Goal: Transaction & Acquisition: Purchase product/service

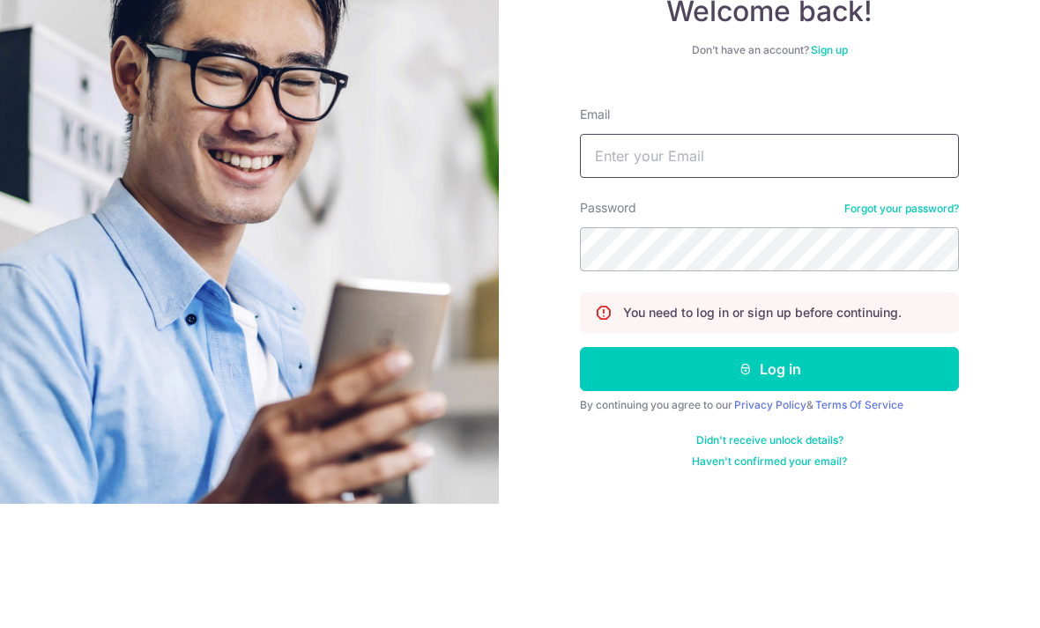
type input "[EMAIL_ADDRESS][DOMAIN_NAME]"
click at [769, 471] on button "Log in" at bounding box center [769, 493] width 379 height 44
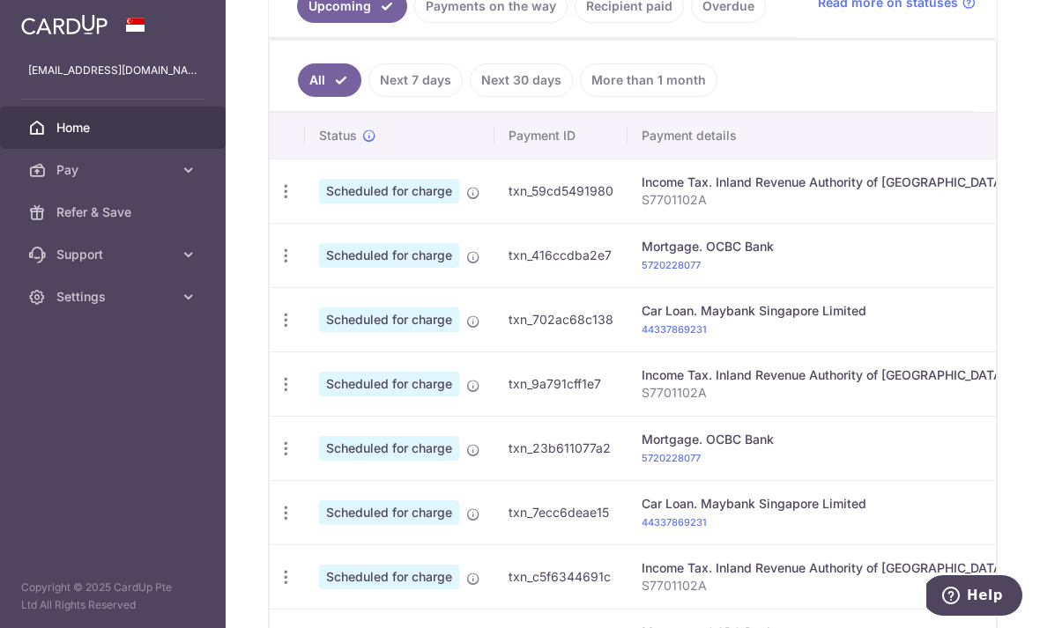
scroll to position [434, 0]
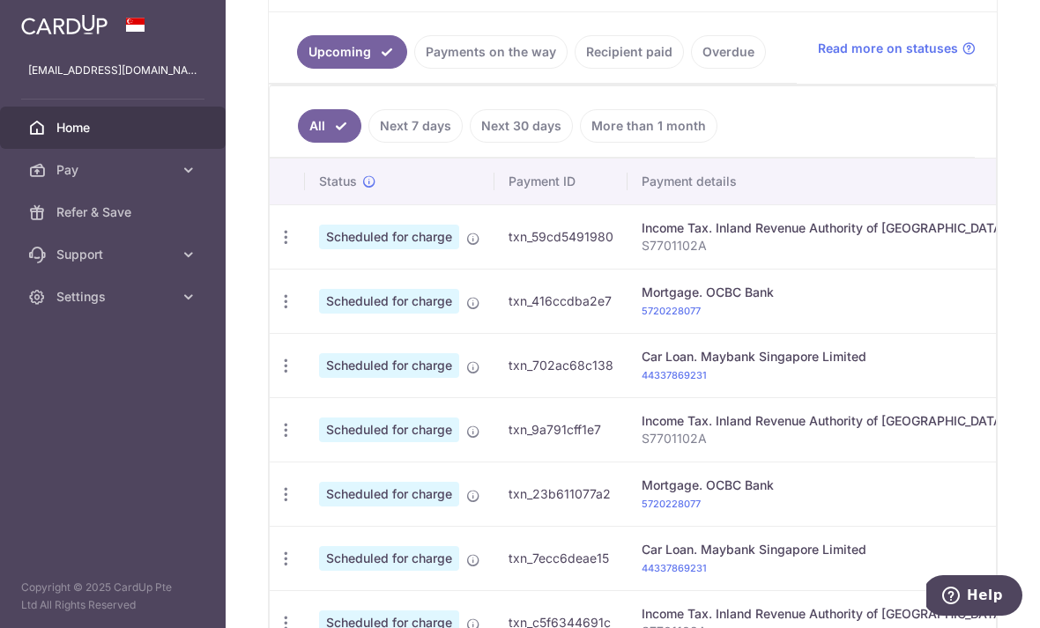
click at [414, 69] on link "Payments on the way" at bounding box center [490, 51] width 153 height 33
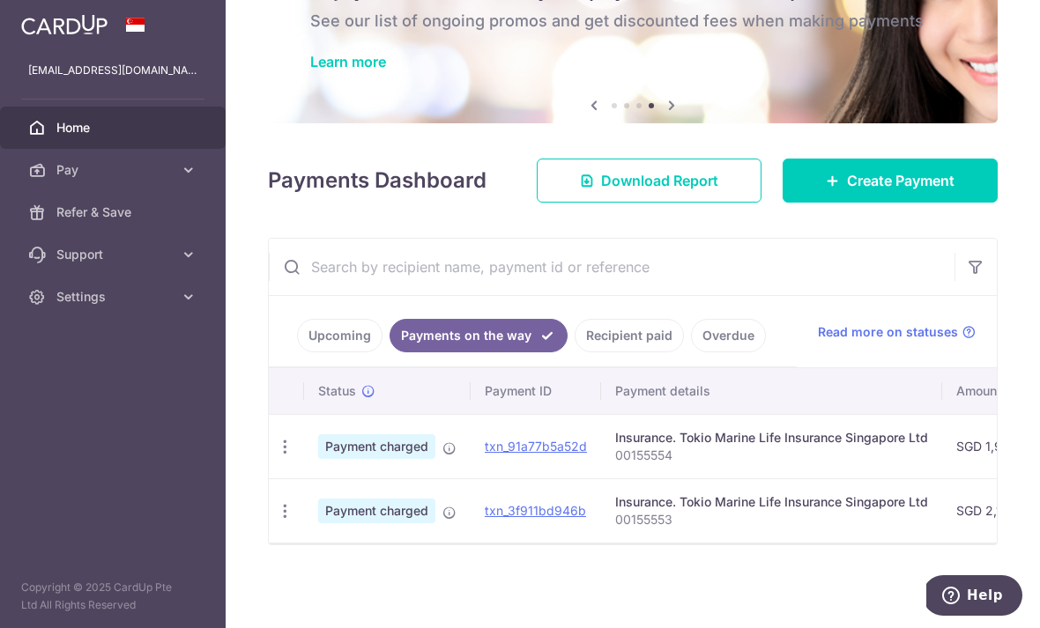
scroll to position [0, 0]
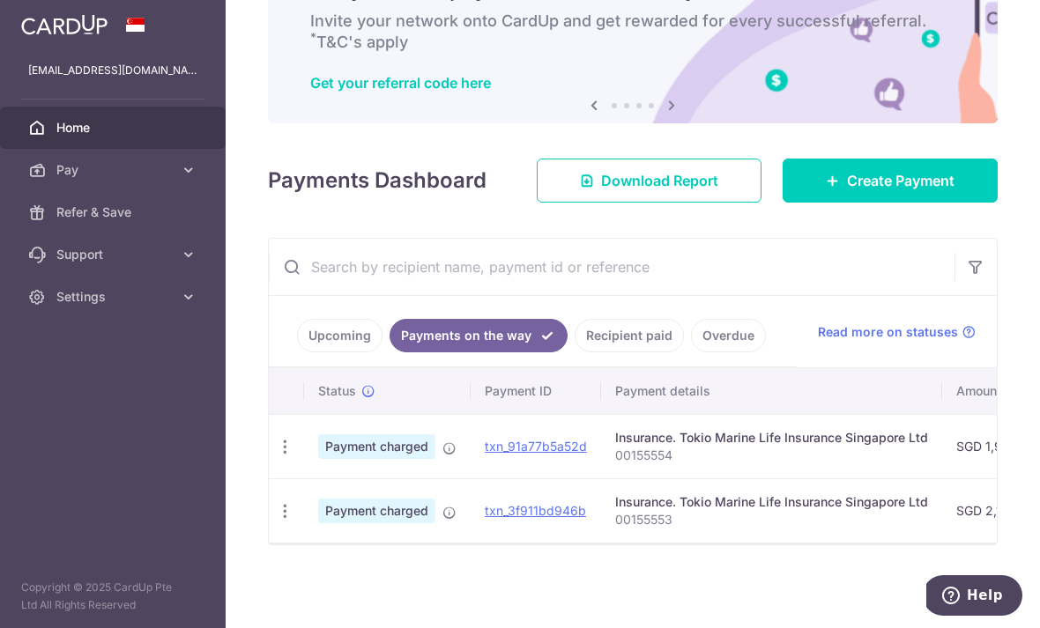
click at [575, 352] on link "Recipient paid" at bounding box center [629, 335] width 109 height 33
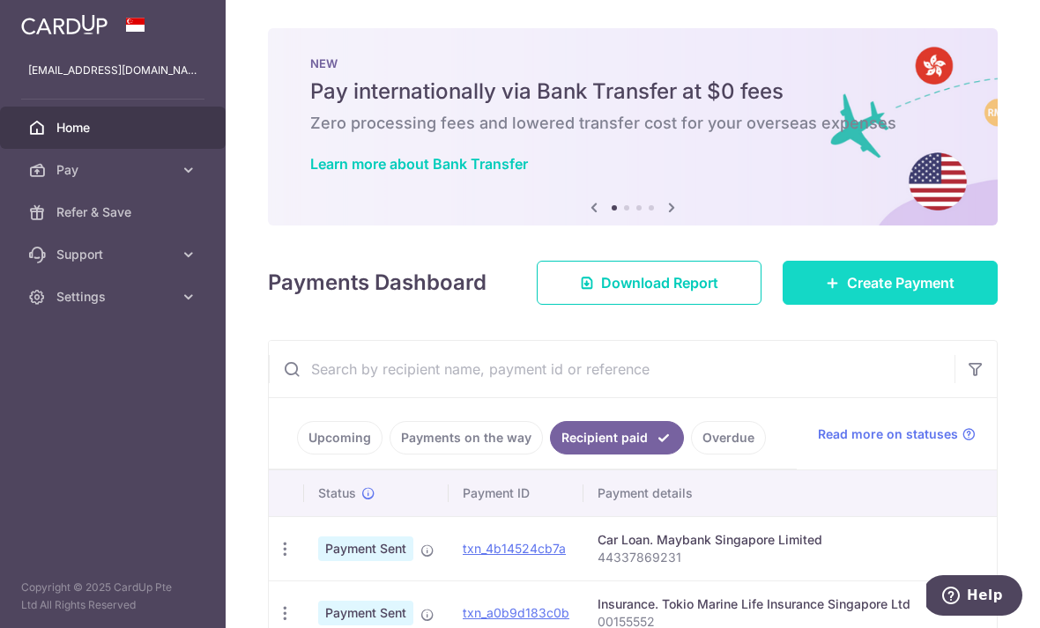
click at [884, 293] on span "Create Payment" at bounding box center [901, 282] width 108 height 21
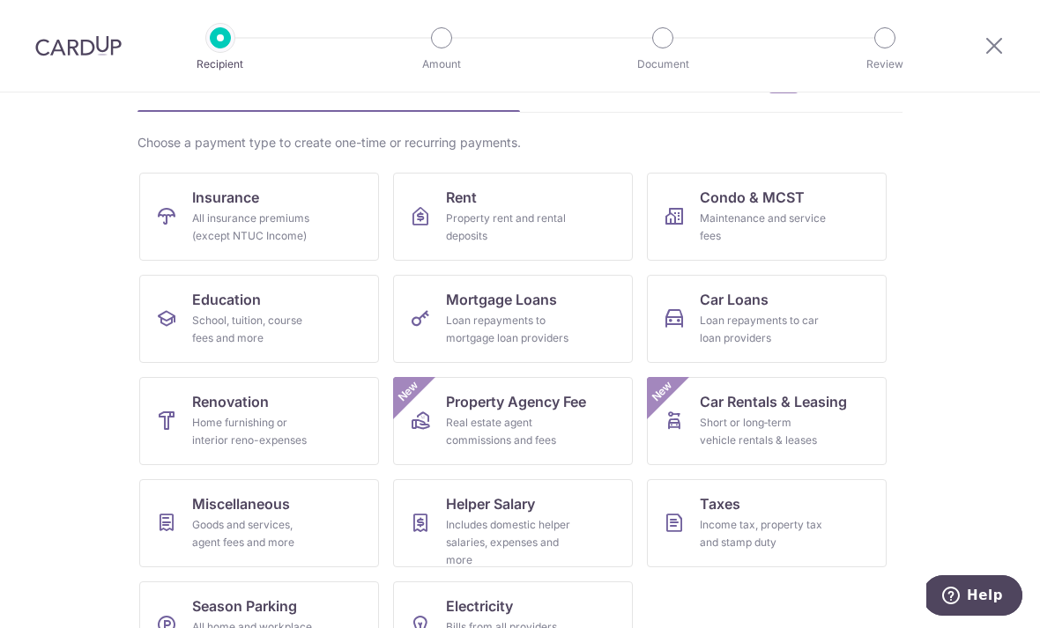
scroll to position [104, 0]
click at [771, 523] on div "Income tax, property tax and stamp duty" at bounding box center [763, 534] width 127 height 35
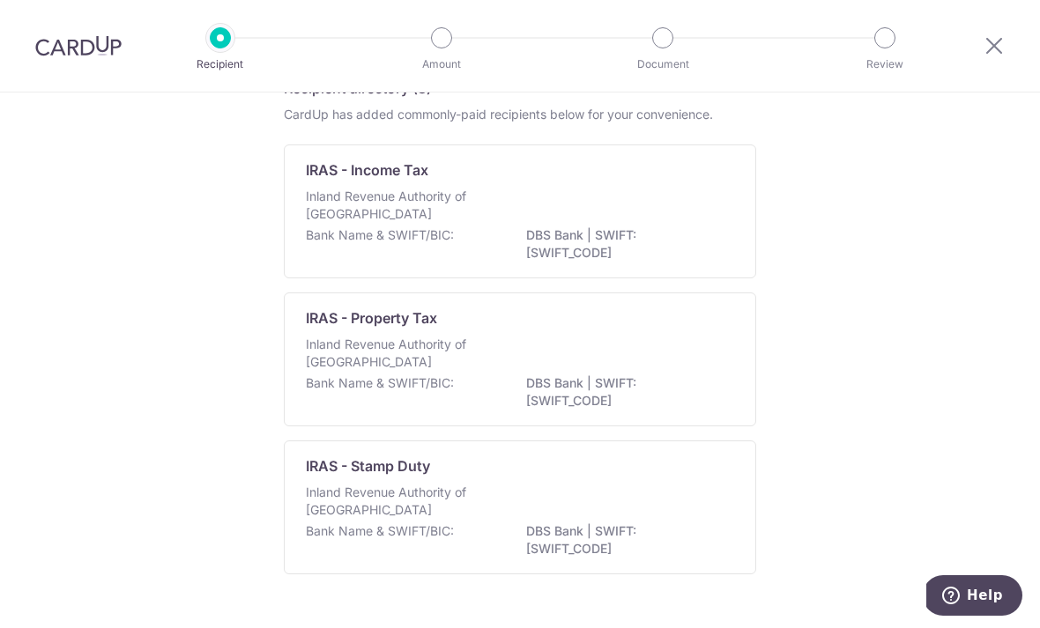
scroll to position [95, 0]
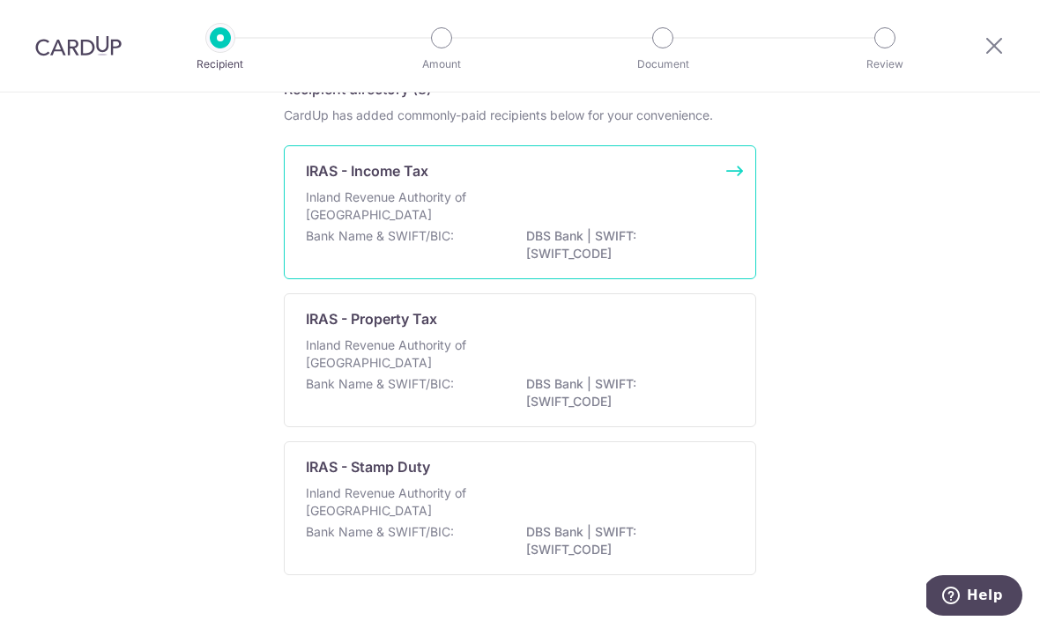
click at [595, 235] on p "DBS Bank | SWIFT: DBSSSGSGXXX" at bounding box center [624, 244] width 197 height 35
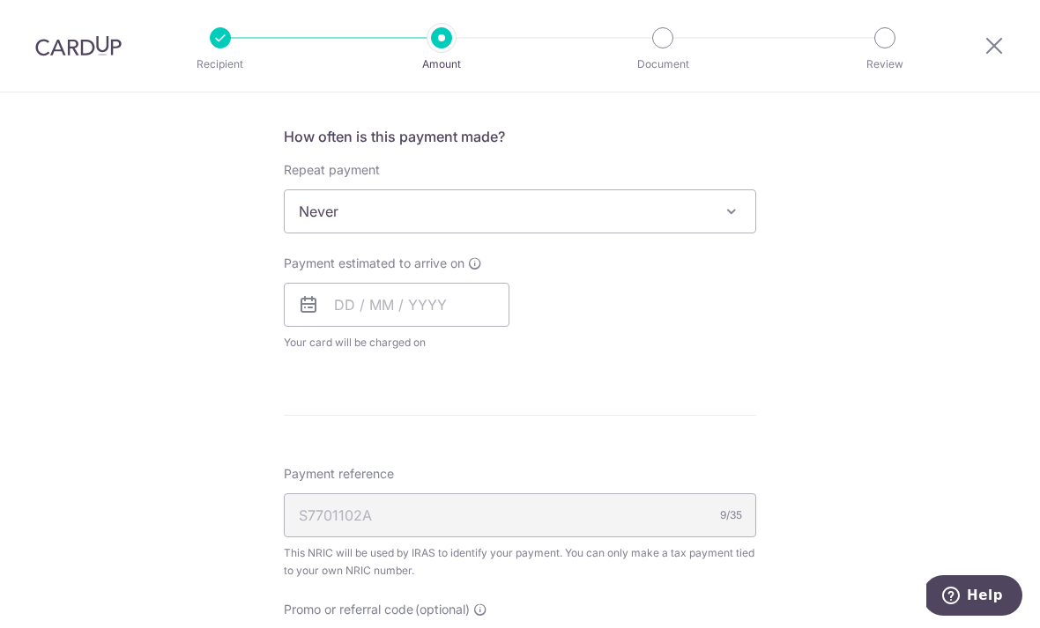
scroll to position [699, 0]
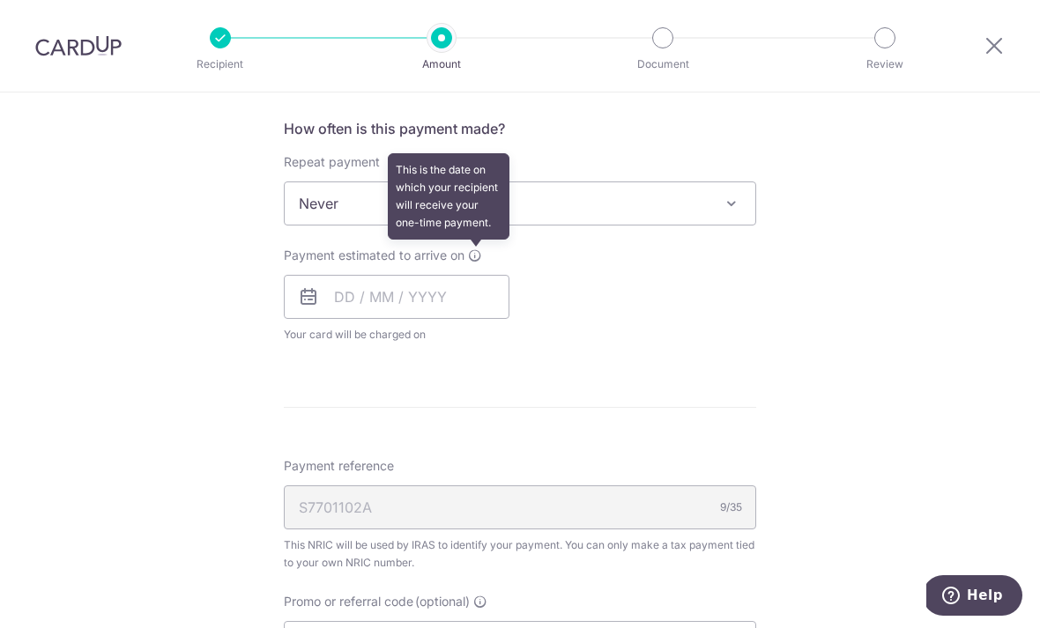
click at [481, 263] on icon at bounding box center [475, 256] width 14 height 14
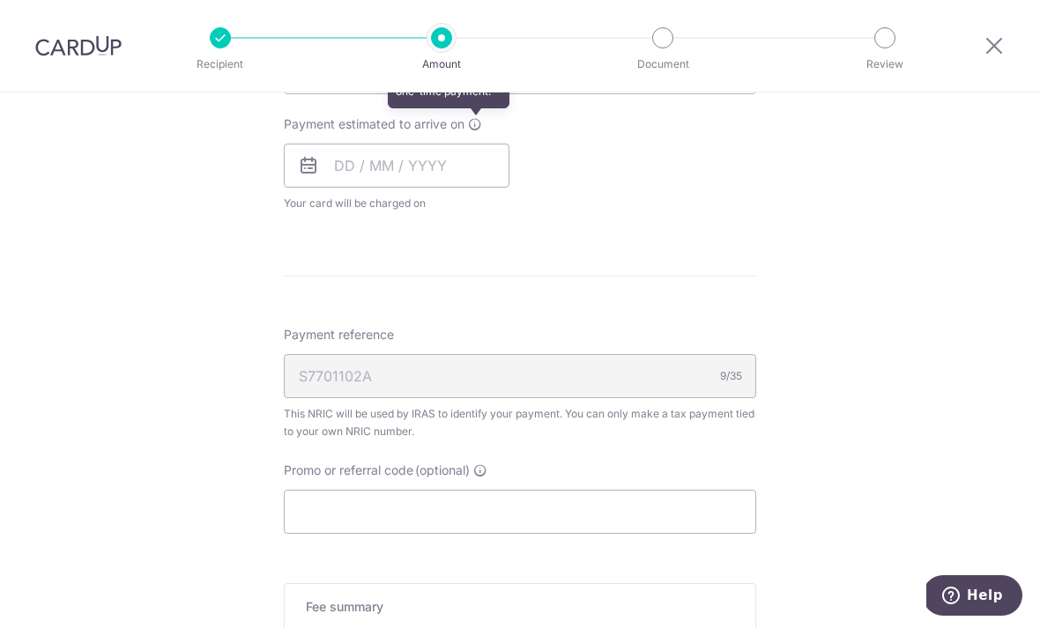
scroll to position [826, 0]
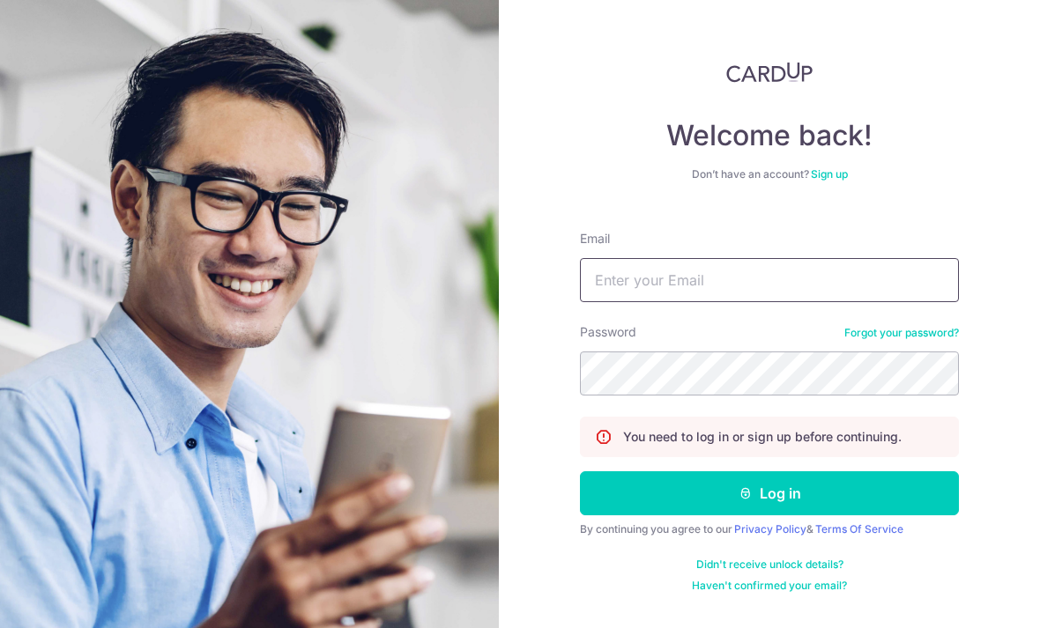
type input "[EMAIL_ADDRESS][DOMAIN_NAME]"
click at [769, 471] on button "Log in" at bounding box center [769, 493] width 379 height 44
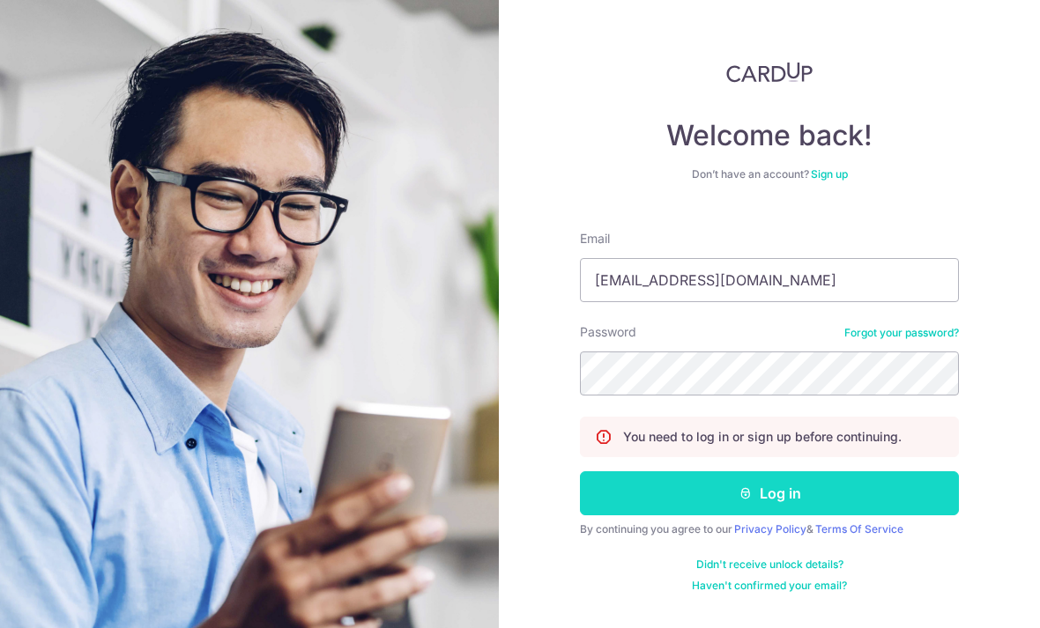
click at [783, 471] on button "Log in" at bounding box center [769, 493] width 379 height 44
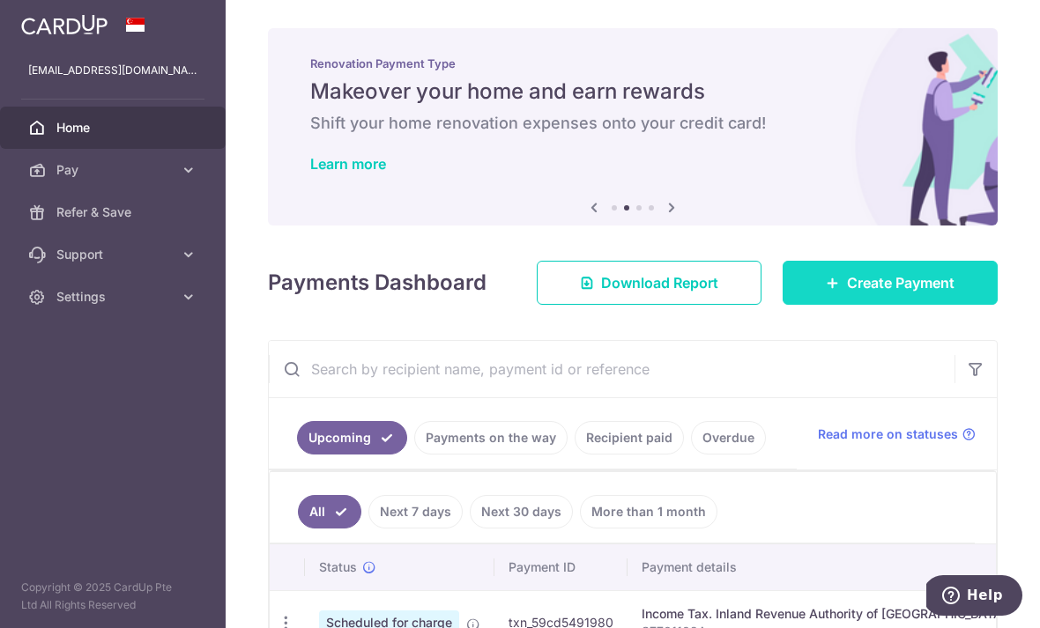
click at [902, 293] on span "Create Payment" at bounding box center [901, 282] width 108 height 21
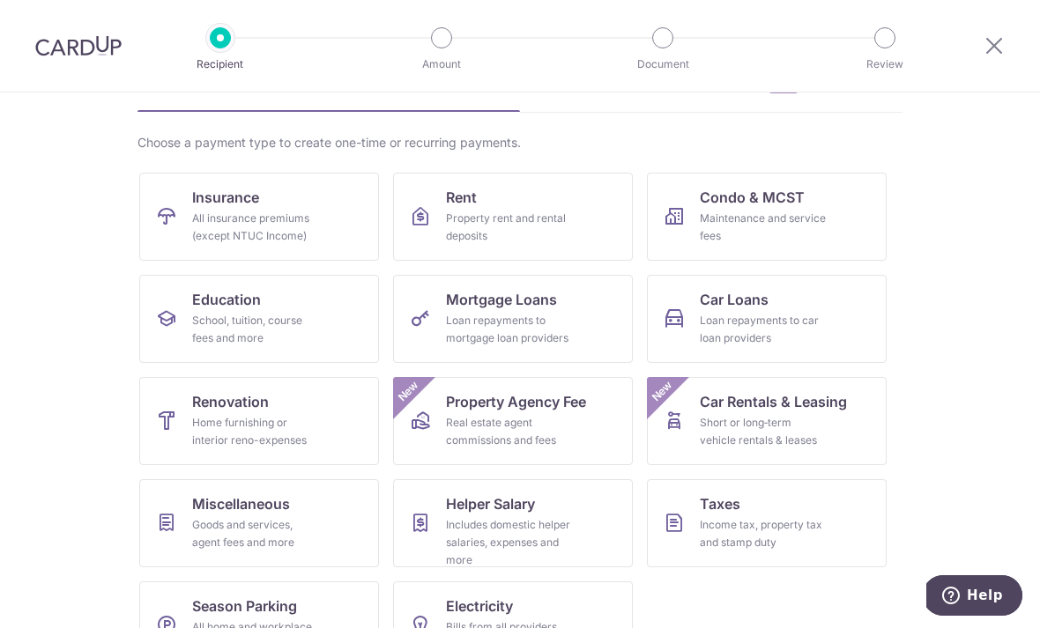
scroll to position [104, 0]
click at [275, 214] on div "All insurance premiums (except NTUC Income)" at bounding box center [255, 228] width 127 height 35
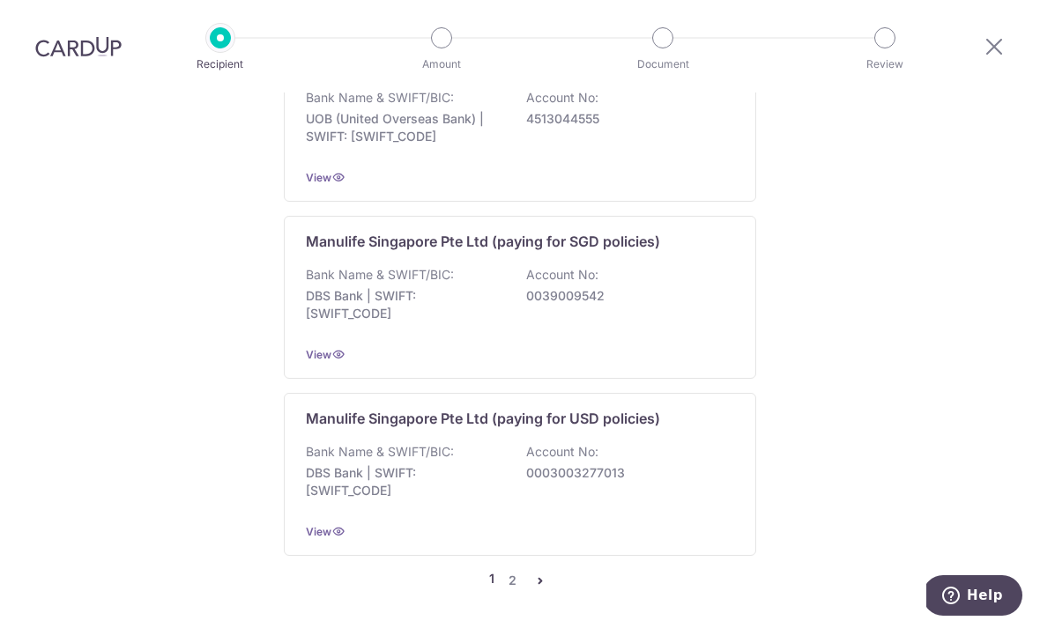
scroll to position [56, 0]
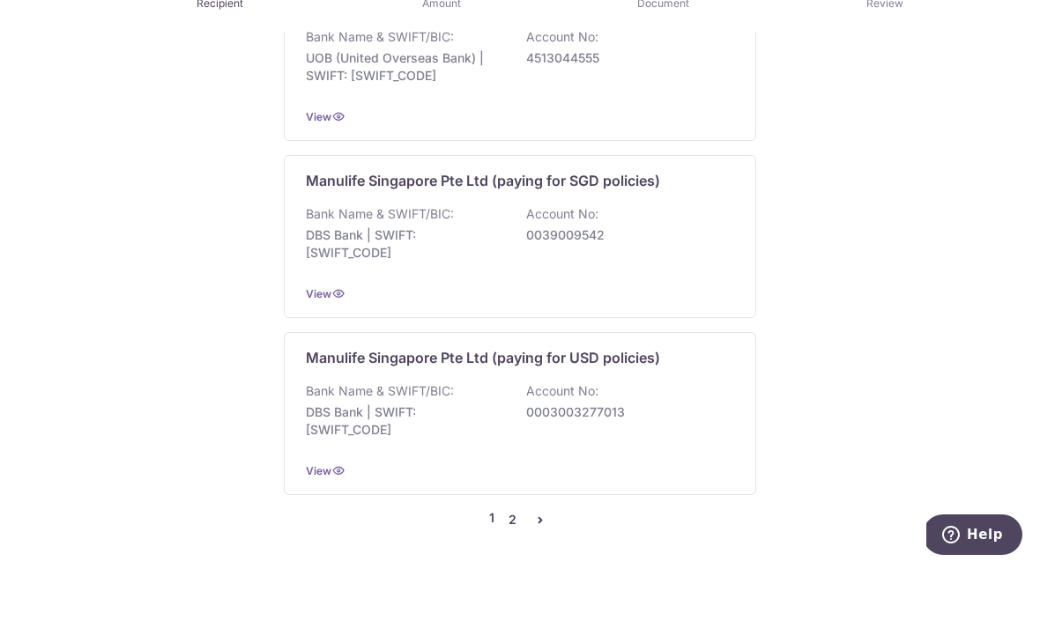
click at [511, 570] on link "2" at bounding box center [511, 580] width 21 height 21
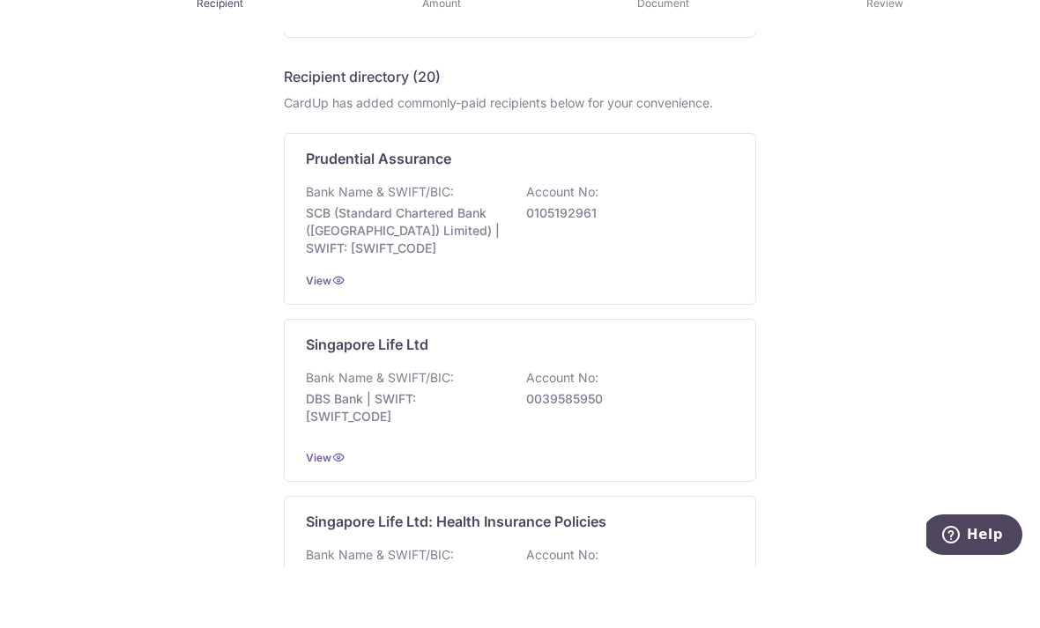
scroll to position [382, 0]
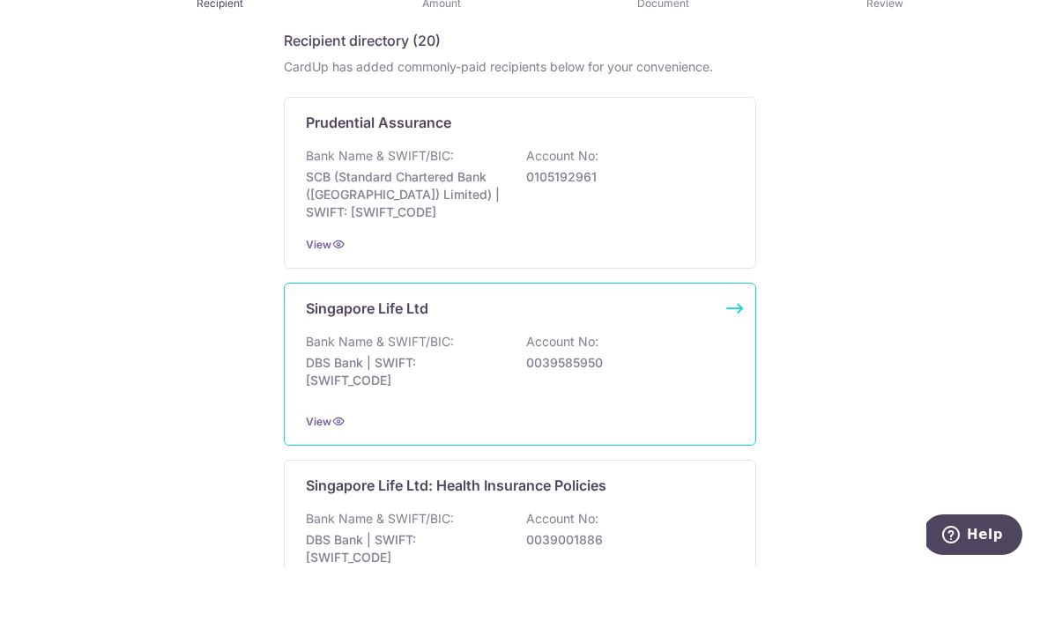
click at [640, 415] on p "0039585950" at bounding box center [624, 424] width 197 height 18
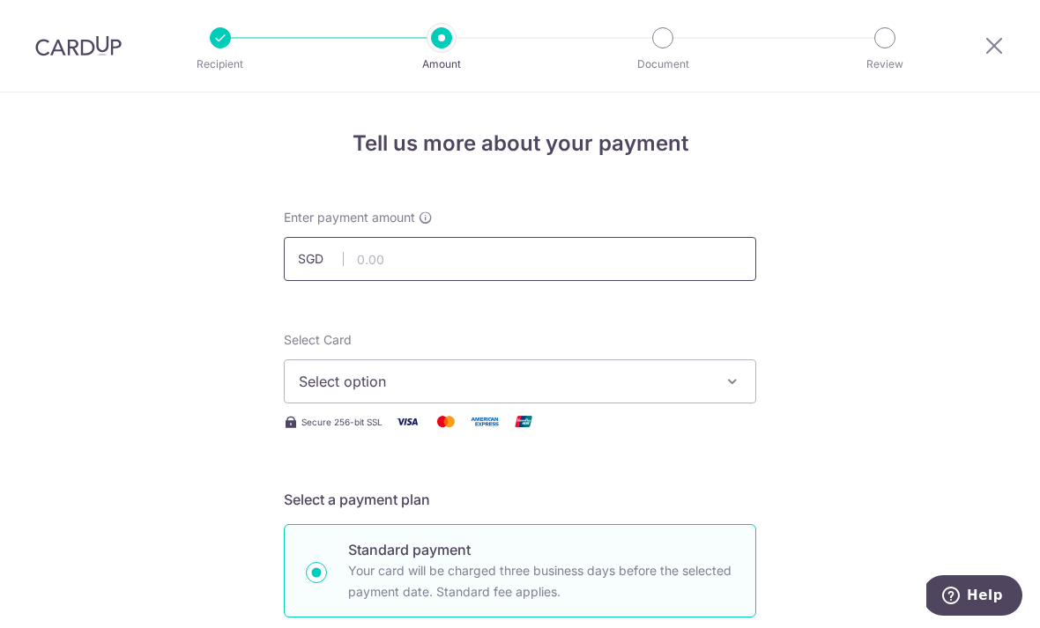
click at [585, 265] on input "text" at bounding box center [520, 259] width 472 height 44
click at [686, 392] on span "Select option" at bounding box center [504, 381] width 411 height 21
type input "6,162.10"
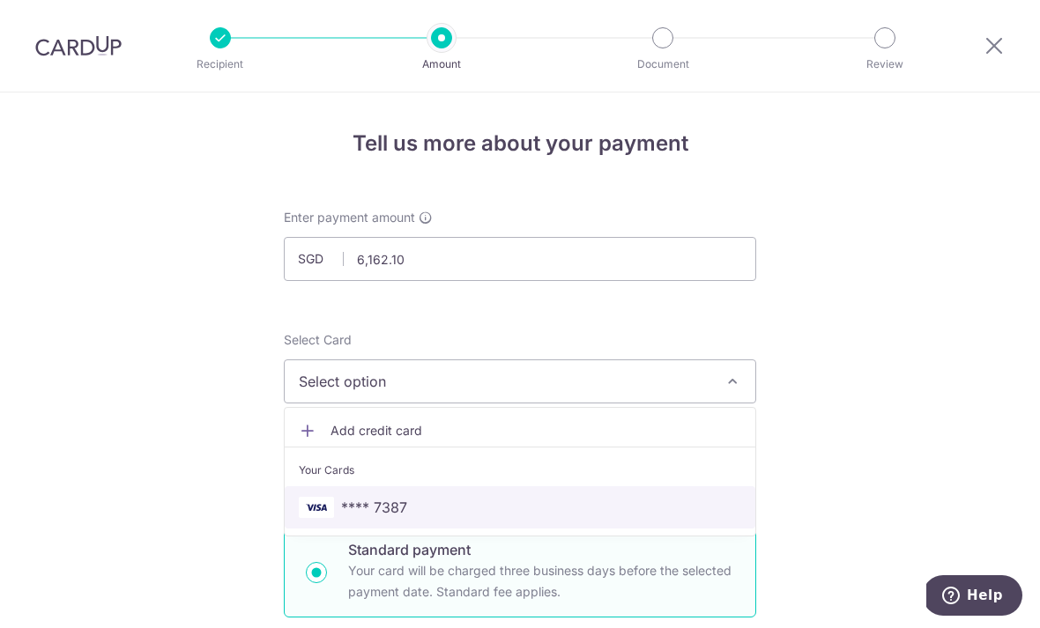
click at [411, 518] on span "**** 7387" at bounding box center [520, 507] width 442 height 21
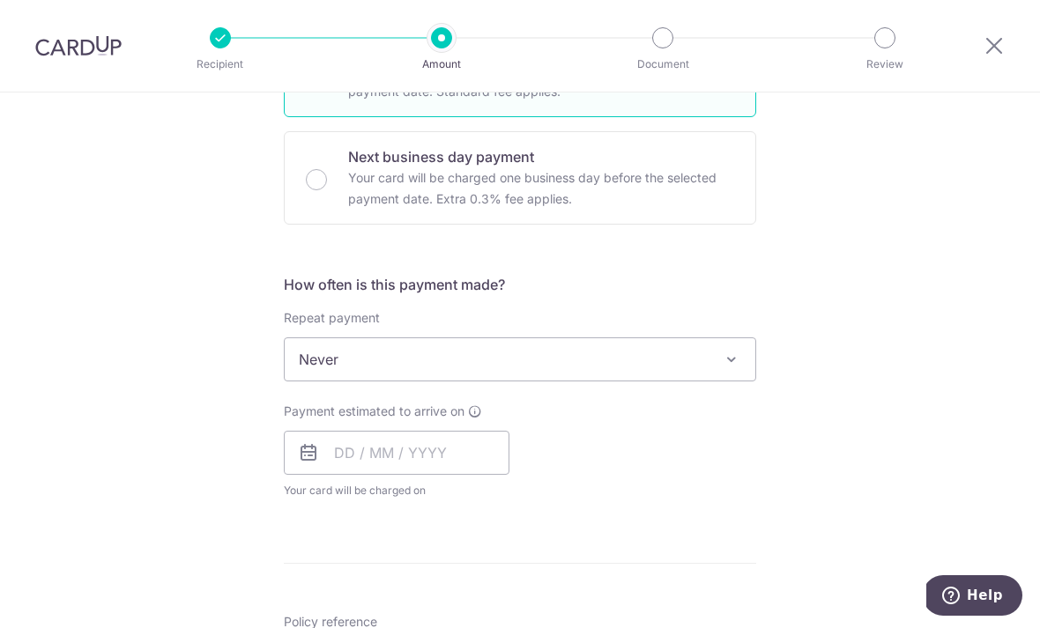
scroll to position [497, 0]
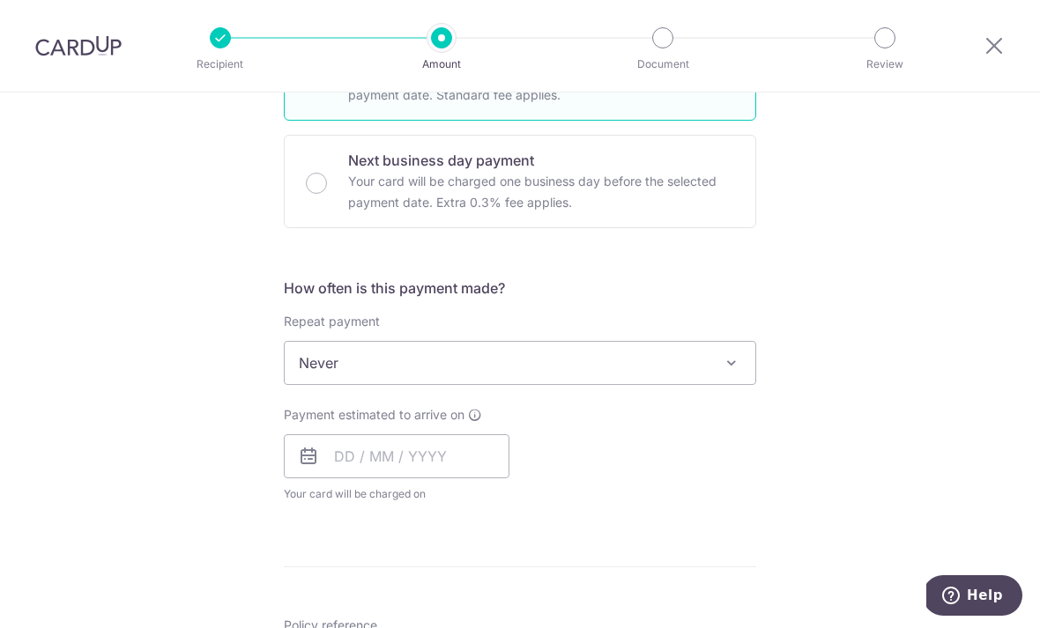
click at [742, 371] on span "Never" at bounding box center [520, 363] width 471 height 42
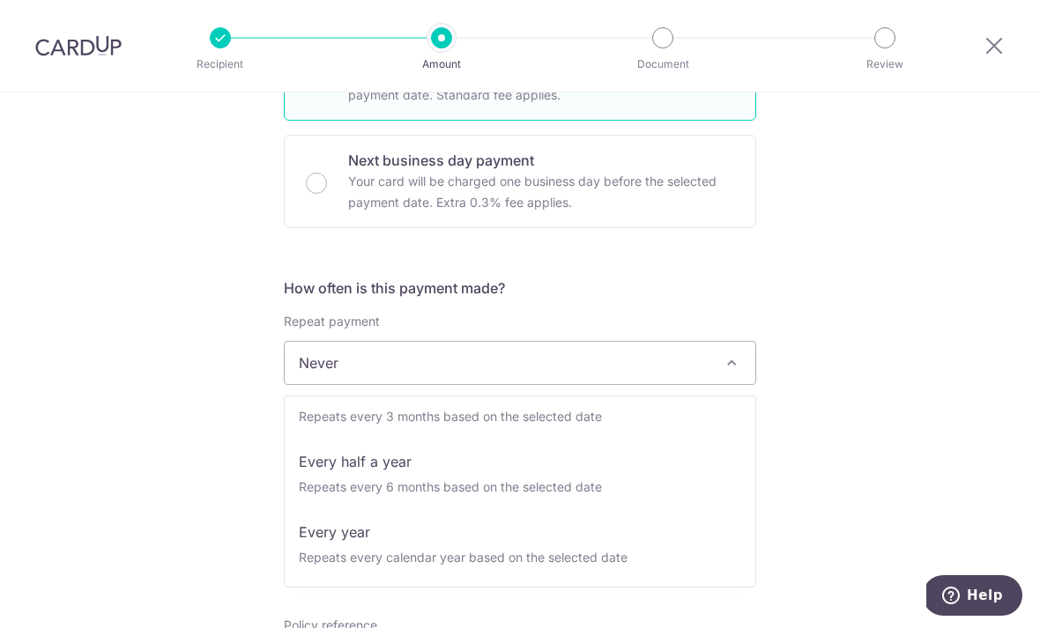
scroll to position [247, 0]
select select "6"
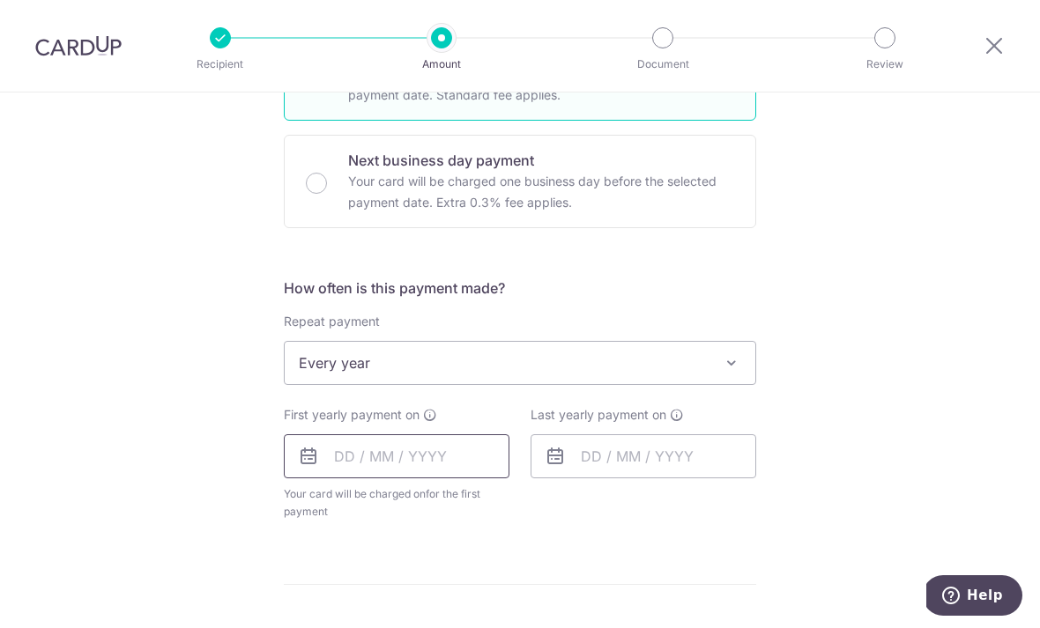
click at [379, 464] on input "text" at bounding box center [397, 456] width 226 height 44
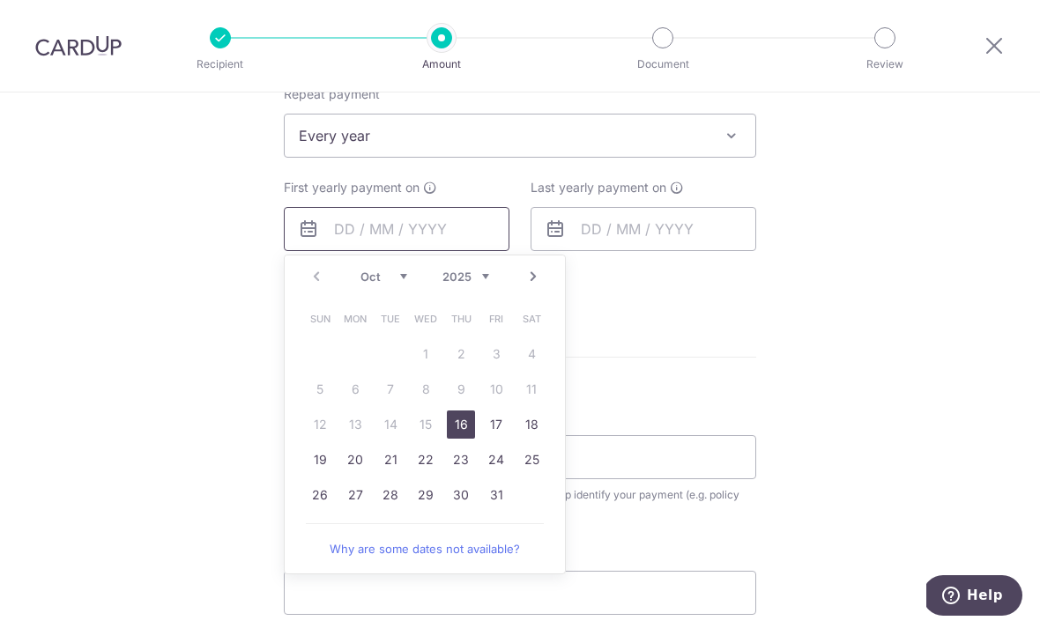
scroll to position [728, 0]
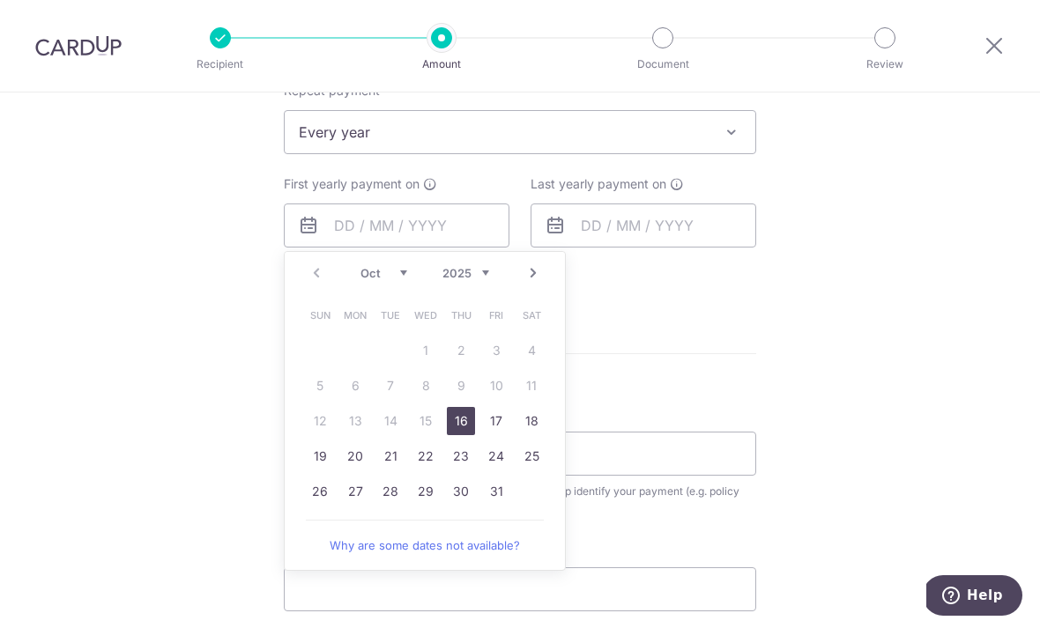
click at [468, 435] on link "16" at bounding box center [461, 421] width 28 height 28
type input "[DATE]"
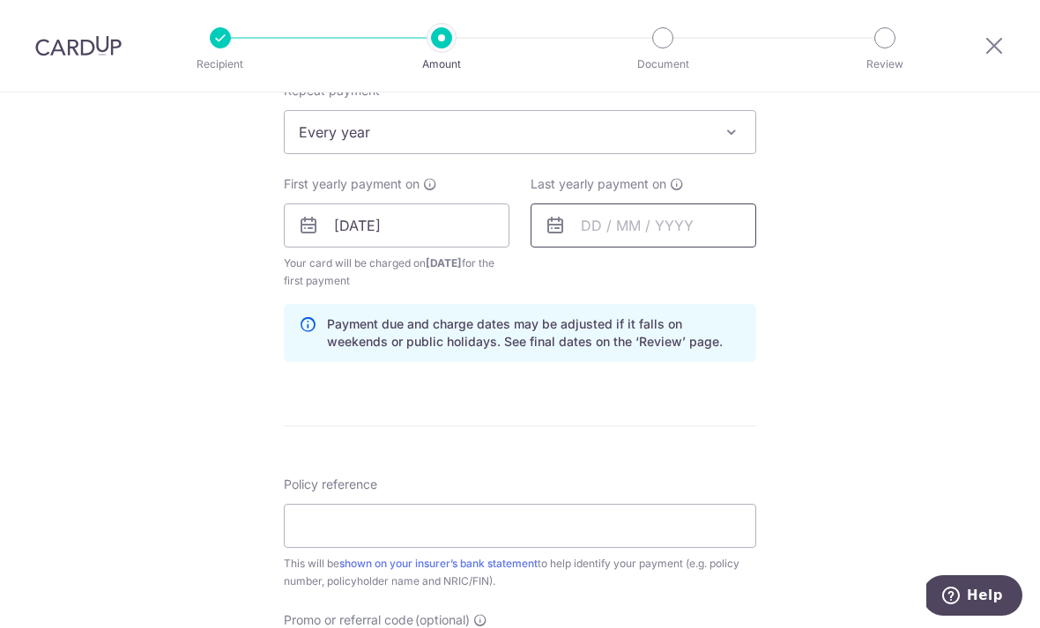
click at [611, 233] on input "text" at bounding box center [644, 226] width 226 height 44
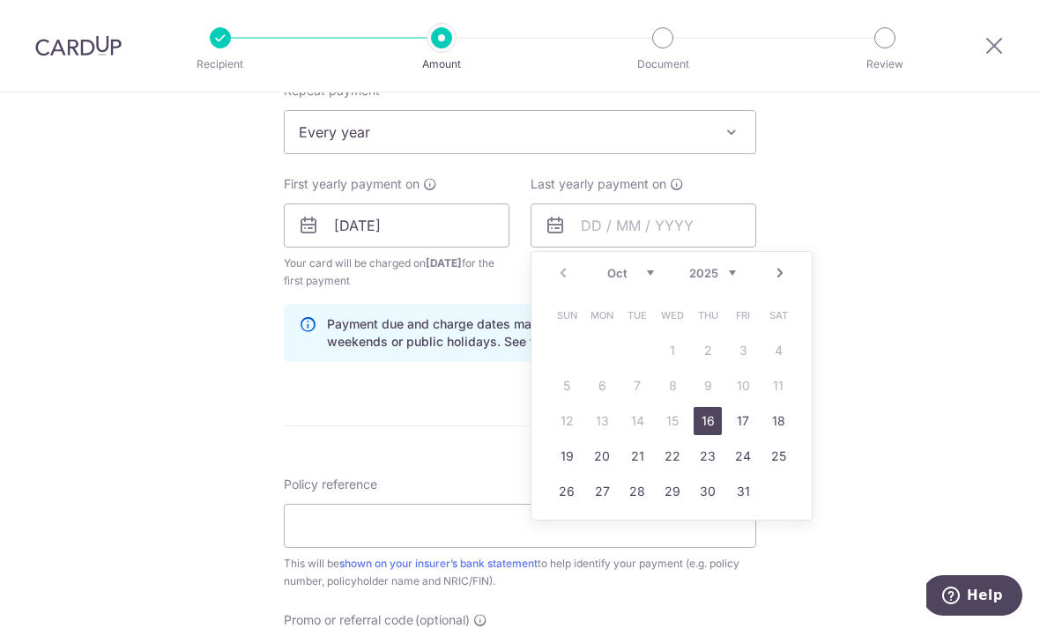
click at [732, 280] on select "2025 2026 2027 2028 2029 2030 2031 2032 2033 2034 2035" at bounding box center [712, 273] width 47 height 14
click at [746, 429] on link "16" at bounding box center [743, 421] width 28 height 28
type input "16/10/2026"
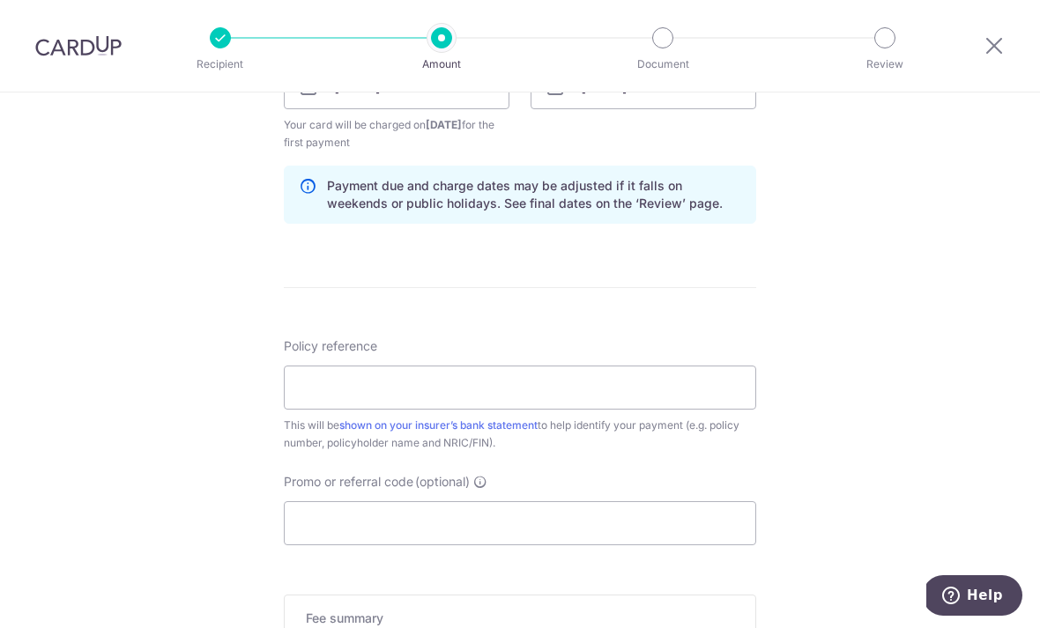
scroll to position [875, 0]
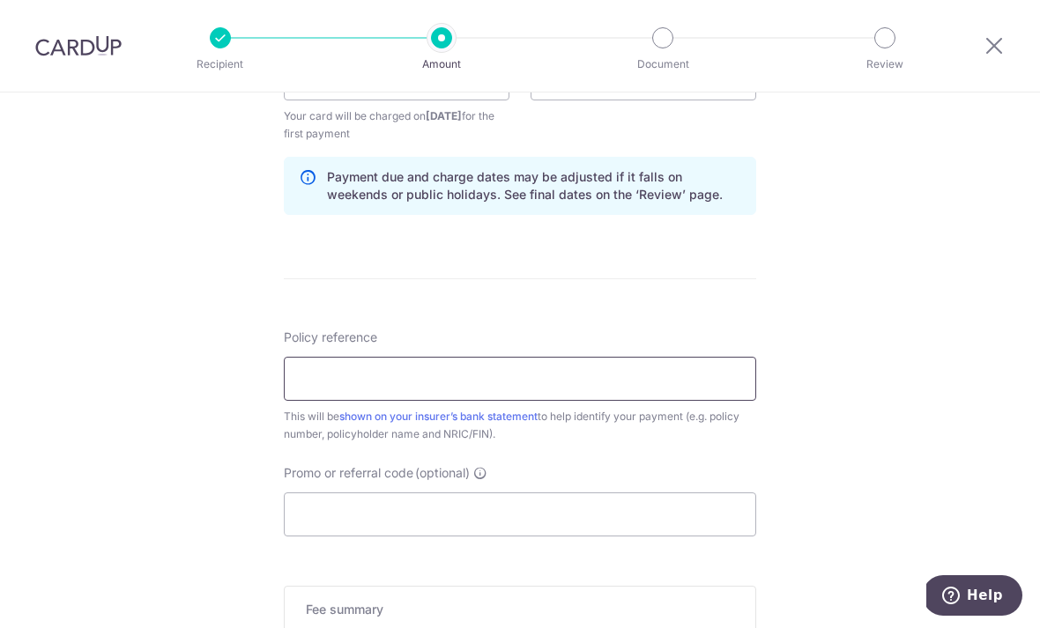
click at [690, 385] on input "Policy reference" at bounding box center [520, 379] width 472 height 44
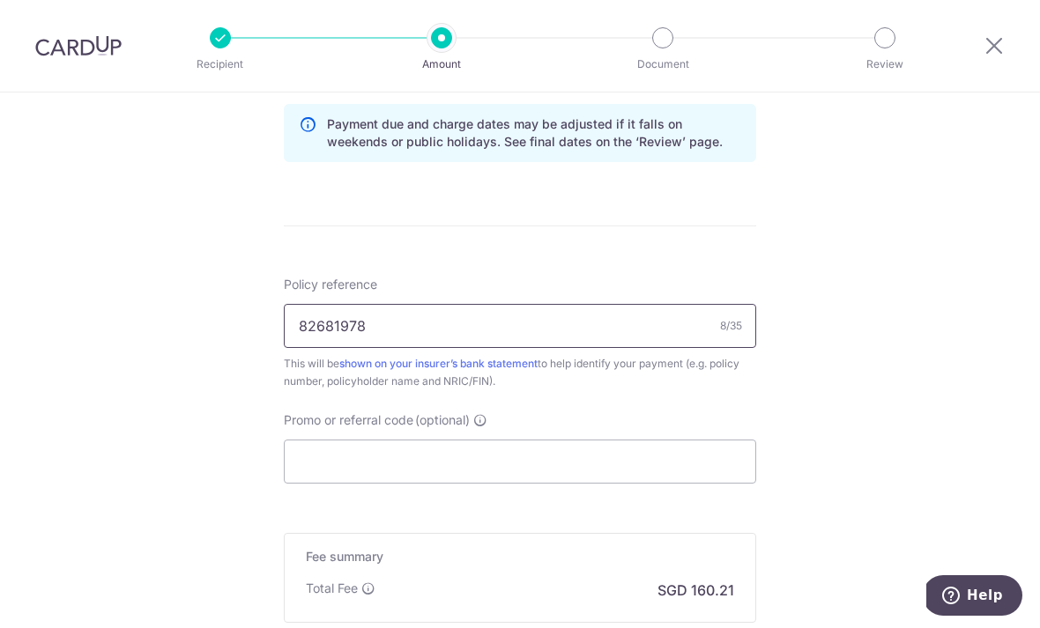
scroll to position [933, 0]
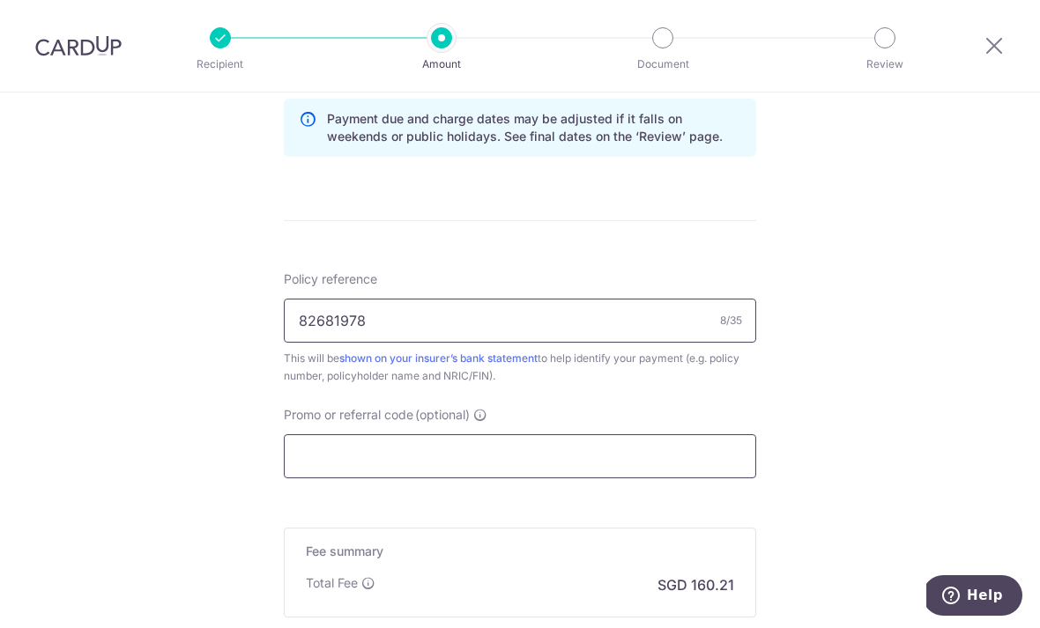
type input "82681978"
click at [548, 460] on input "Promo or referral code (optional)" at bounding box center [520, 456] width 472 height 44
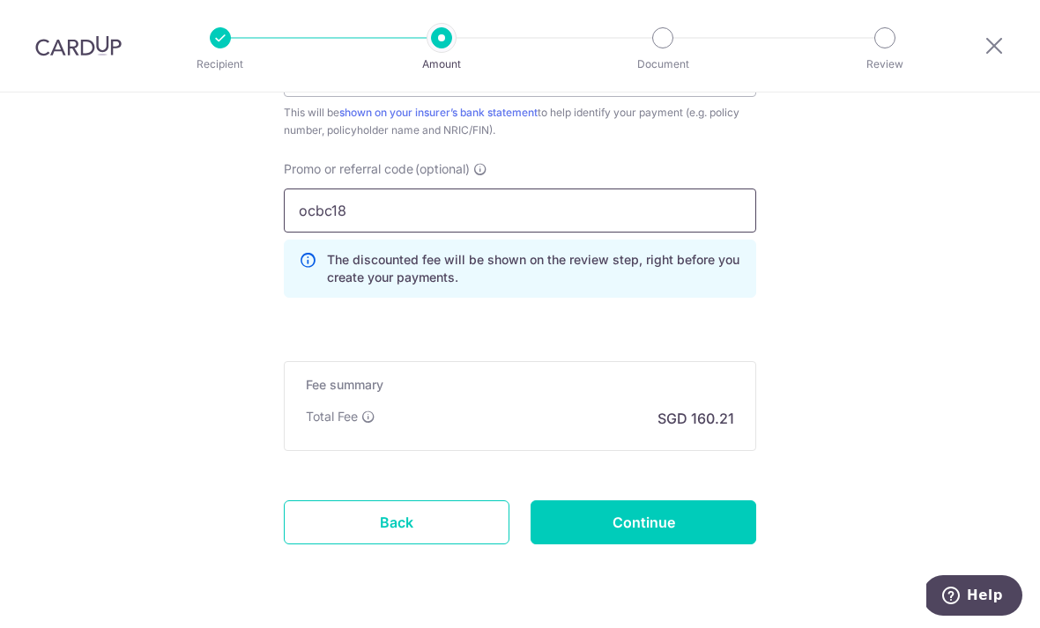
scroll to position [1178, 0]
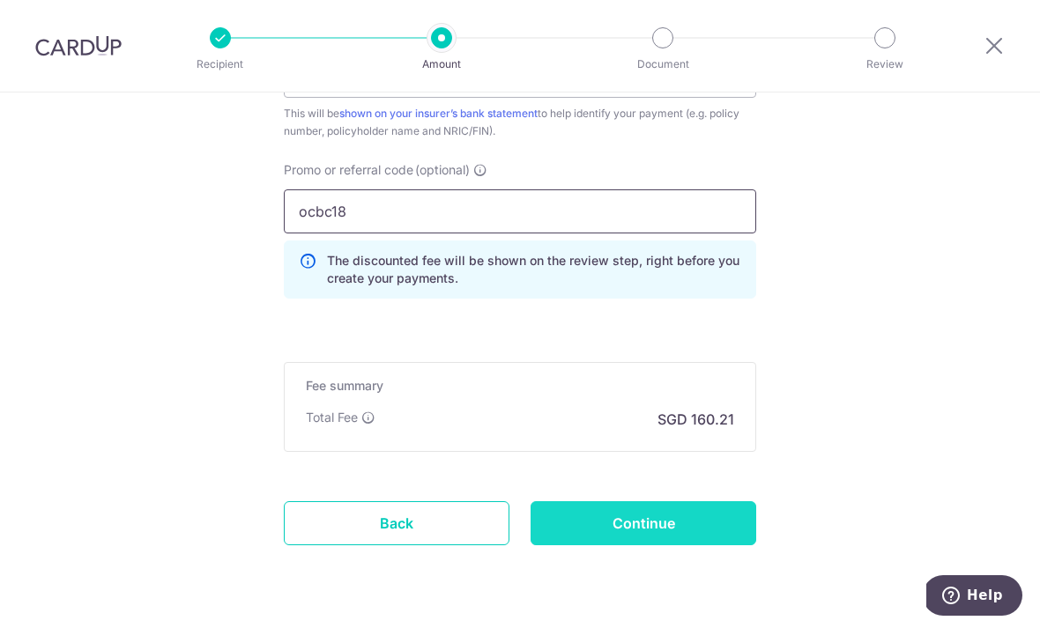
type input "ocbc18"
click at [694, 527] on input "Continue" at bounding box center [644, 523] width 226 height 44
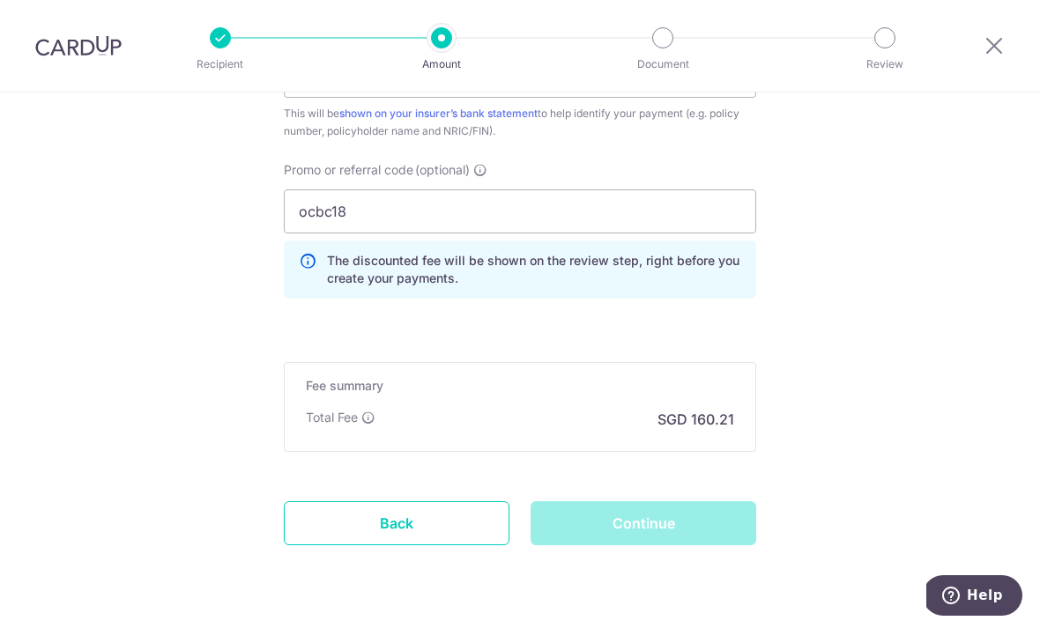
click at [689, 519] on div "Continue" at bounding box center [643, 523] width 247 height 44
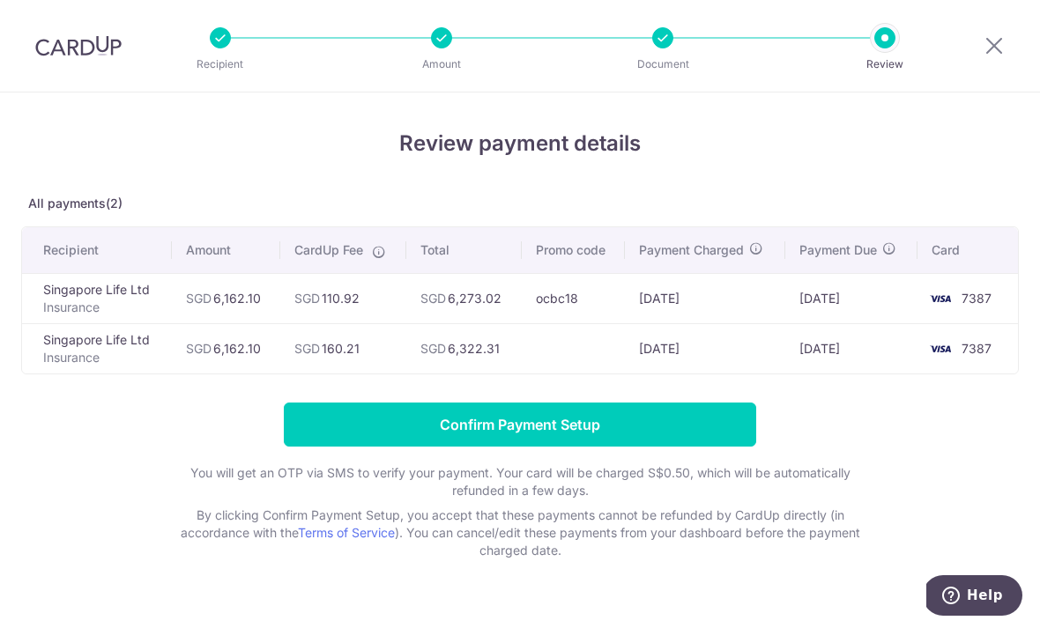
click at [157, 433] on form "Confirm Payment Setup You will get an OTP via SMS to verify your payment. Your …" at bounding box center [520, 481] width 998 height 157
click at [868, 416] on form "Confirm Payment Setup You will get an OTP via SMS to verify your payment. Your …" at bounding box center [520, 481] width 998 height 157
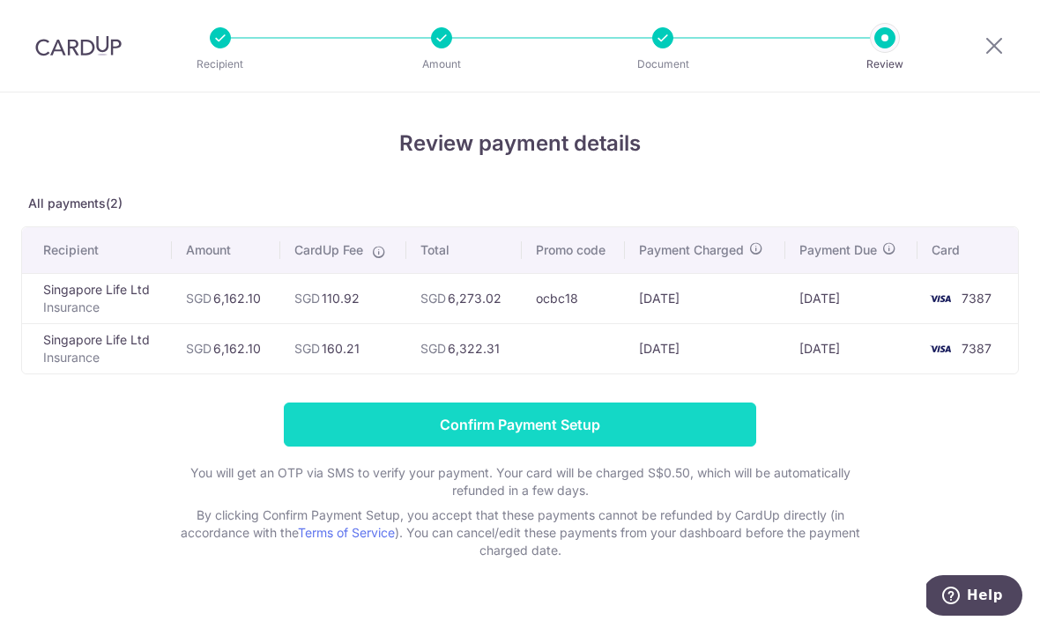
click at [599, 438] on input "Confirm Payment Setup" at bounding box center [520, 425] width 472 height 44
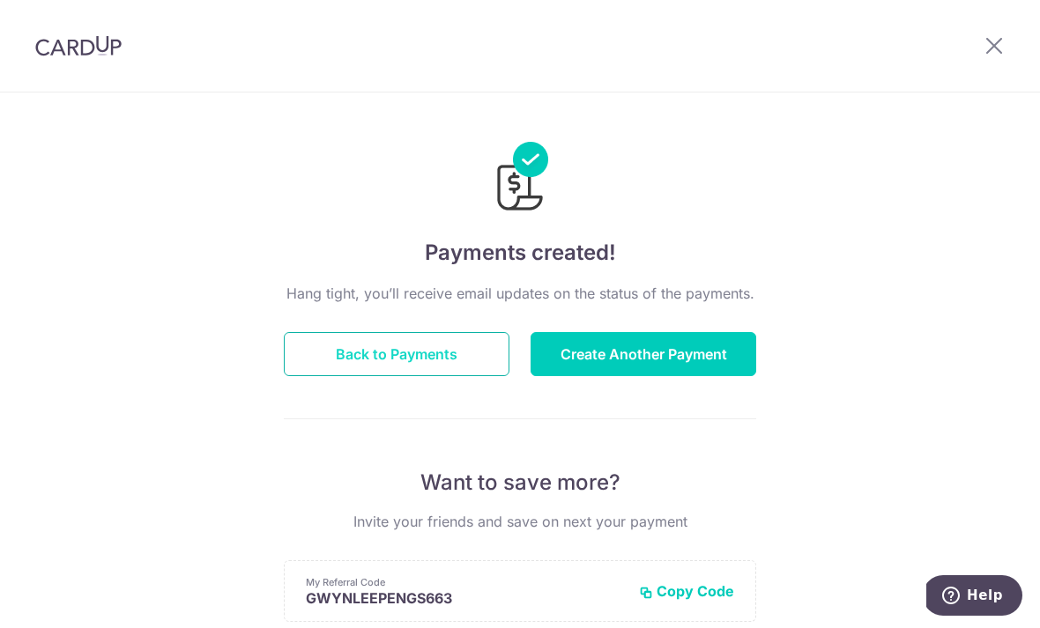
click at [427, 360] on button "Back to Payments" at bounding box center [397, 354] width 226 height 44
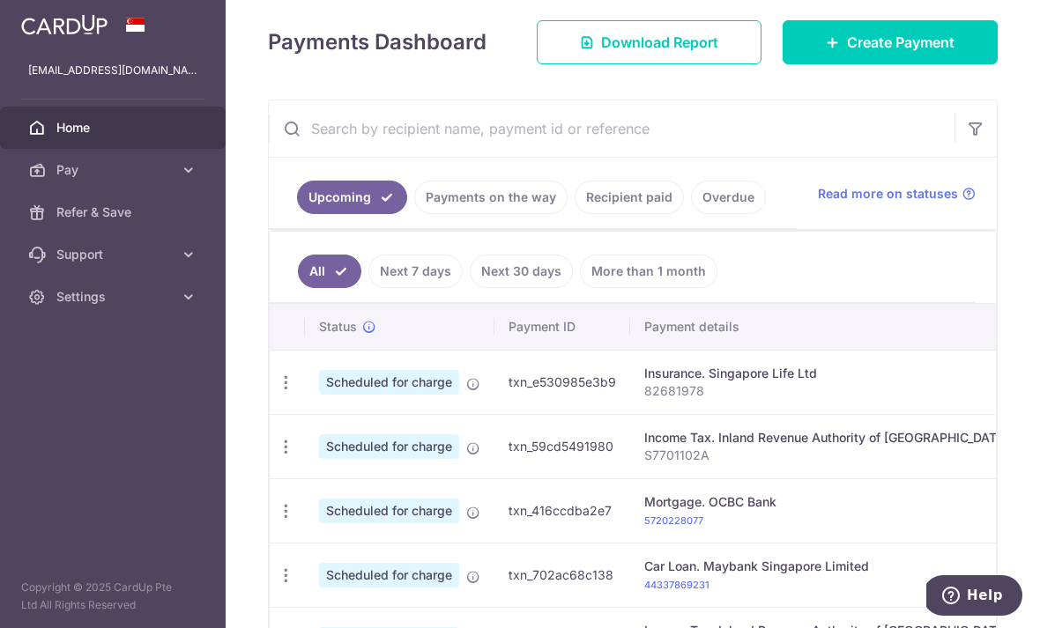
scroll to position [241, 0]
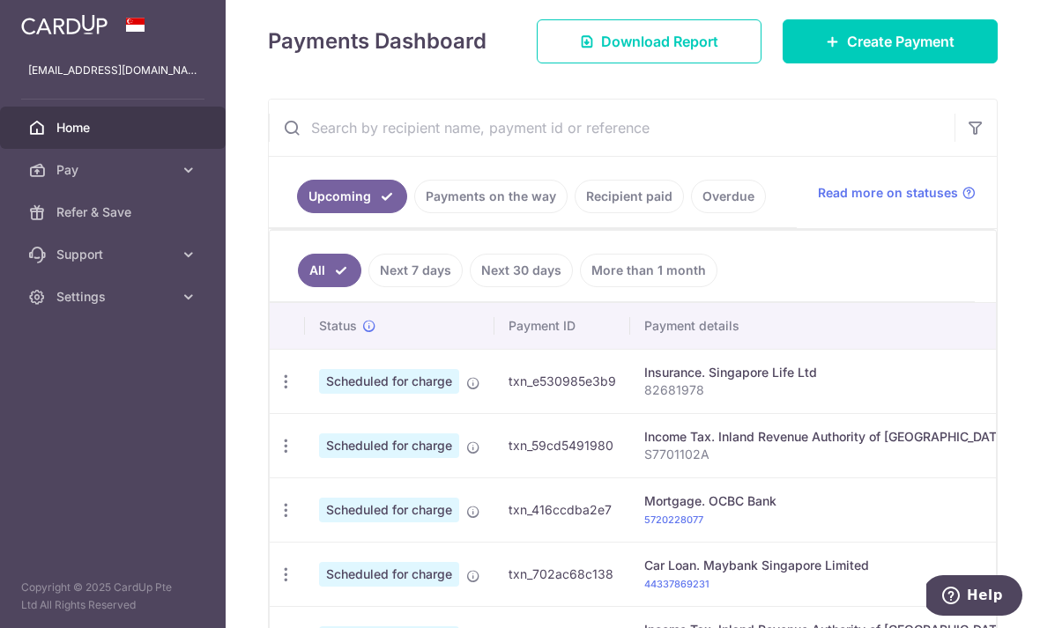
click at [414, 213] on link "Payments on the way" at bounding box center [490, 196] width 153 height 33
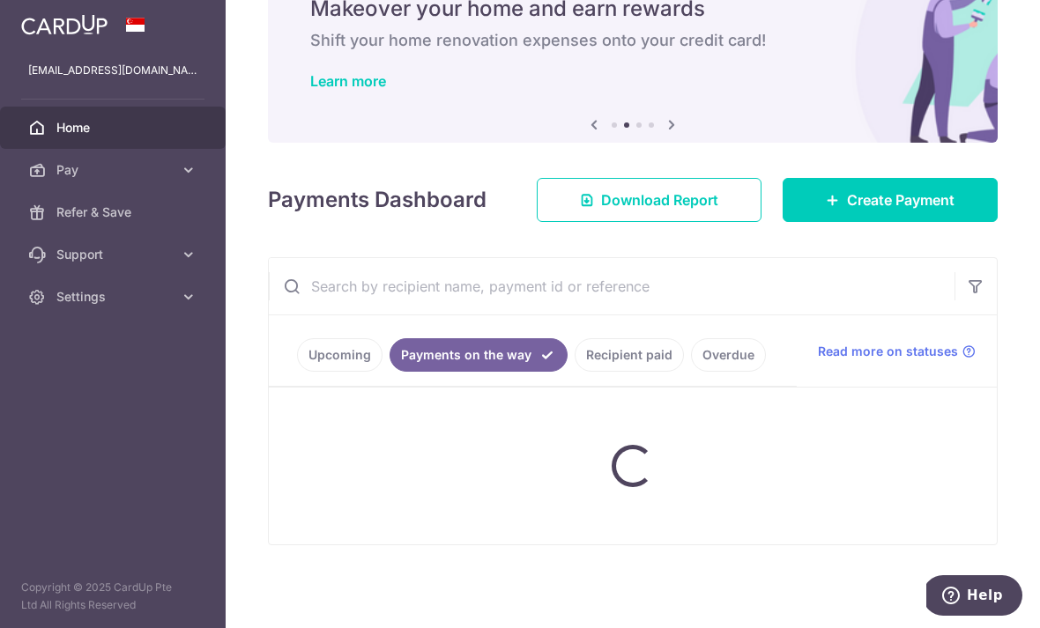
scroll to position [112, 0]
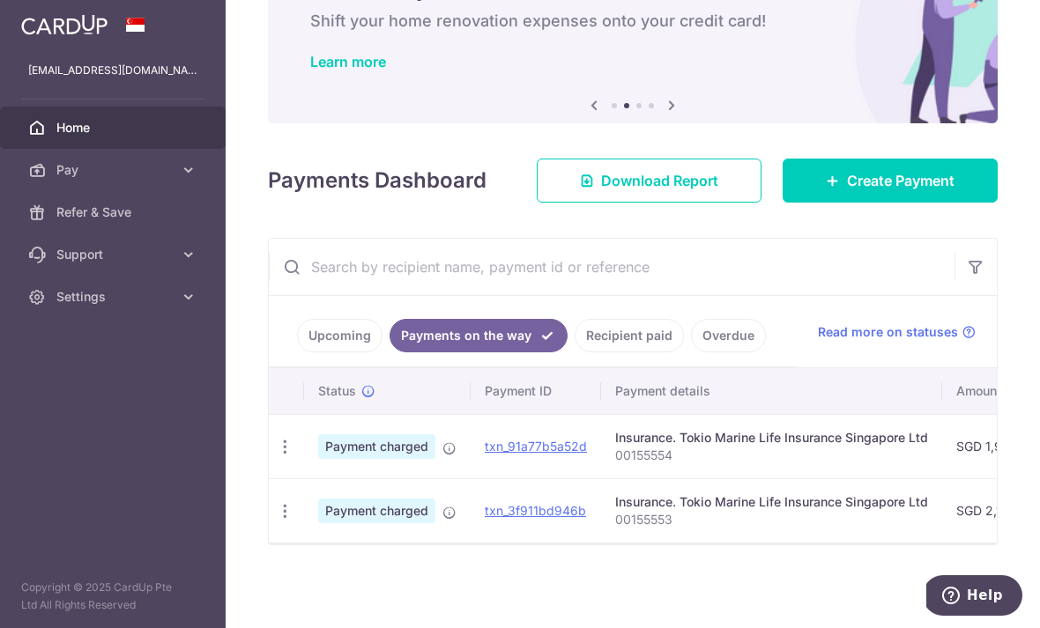
click at [575, 352] on link "Recipient paid" at bounding box center [629, 335] width 109 height 33
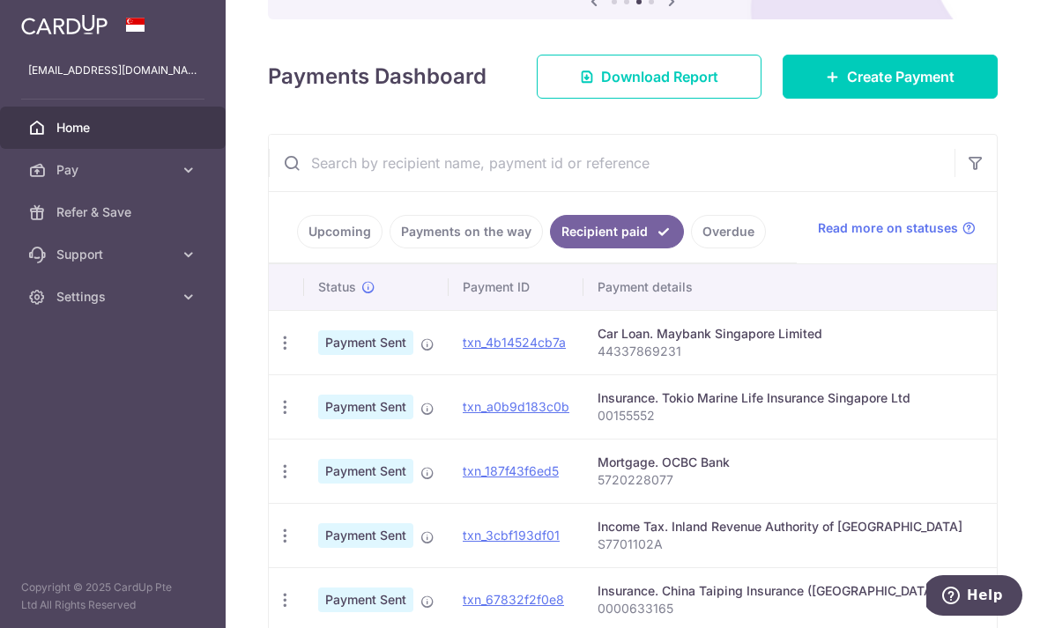
click at [297, 249] on link "Upcoming" at bounding box center [339, 231] width 85 height 33
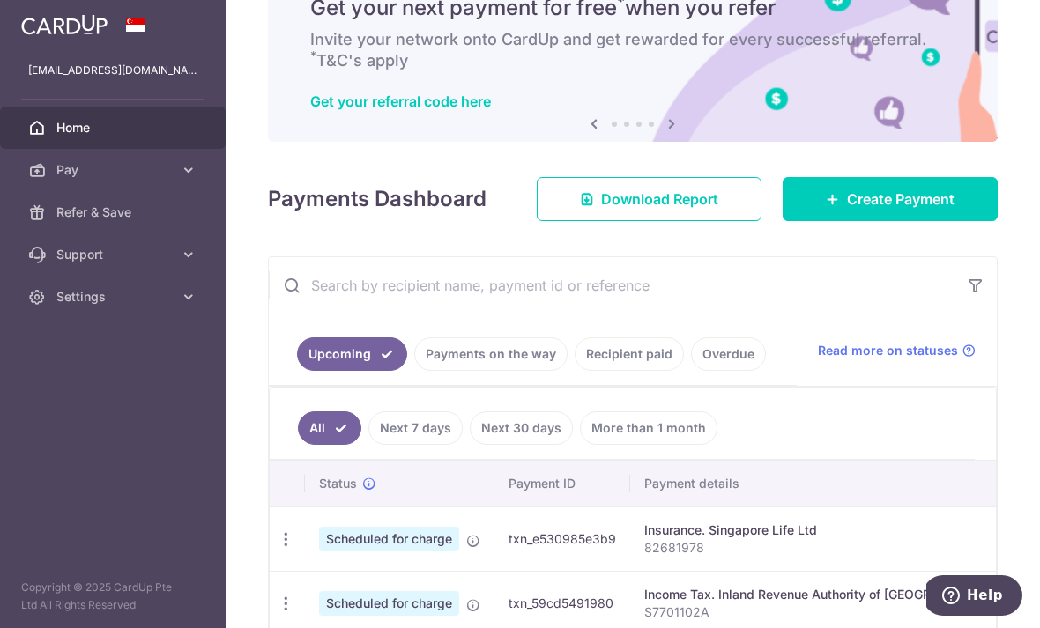
scroll to position [81, 0]
